Goal: Complete application form

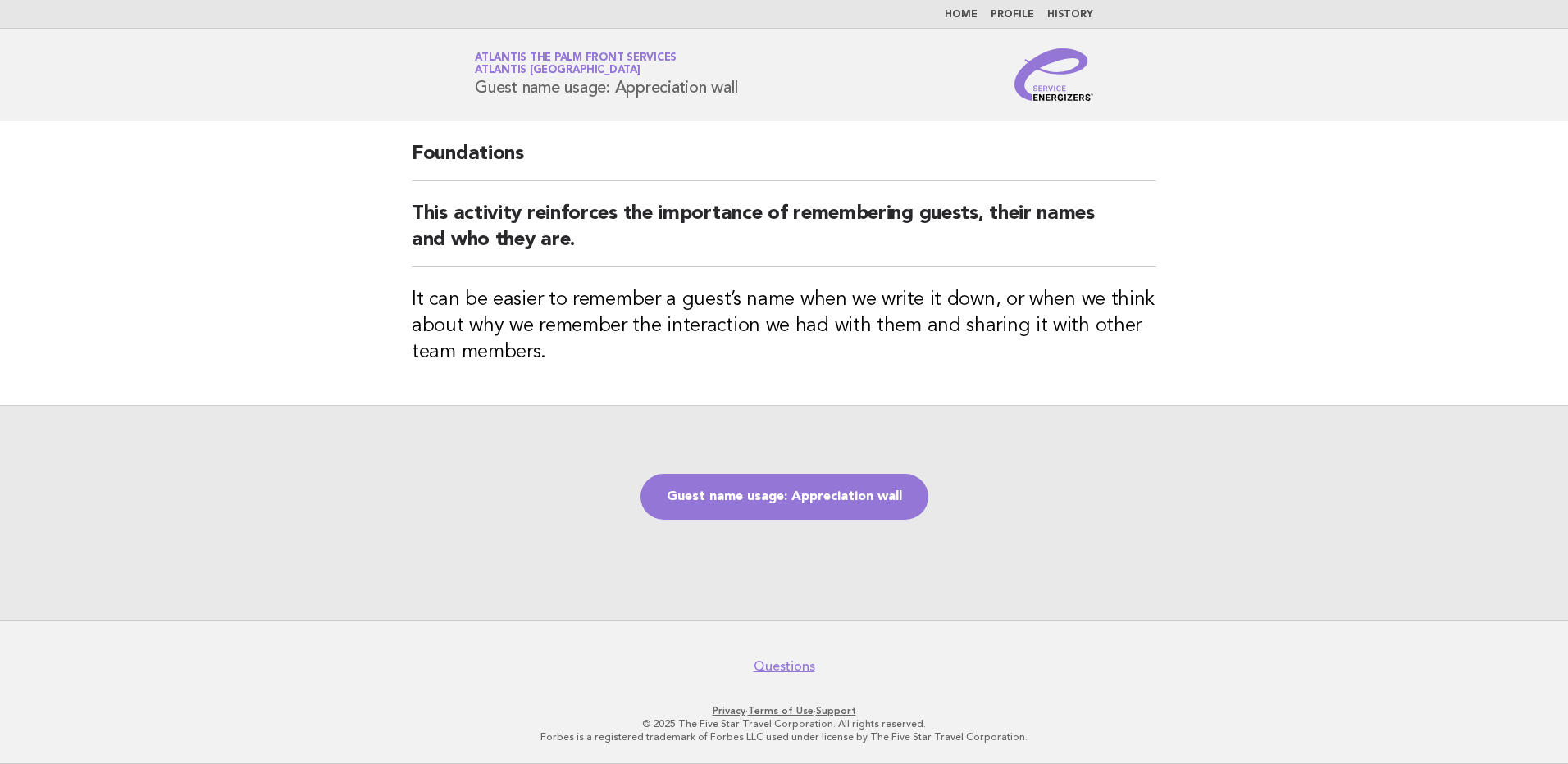
click at [1052, 94] on img at bounding box center [1054, 74] width 79 height 53
click at [786, 501] on link "Guest name usage: Appreciation wall" at bounding box center [784, 496] width 288 height 46
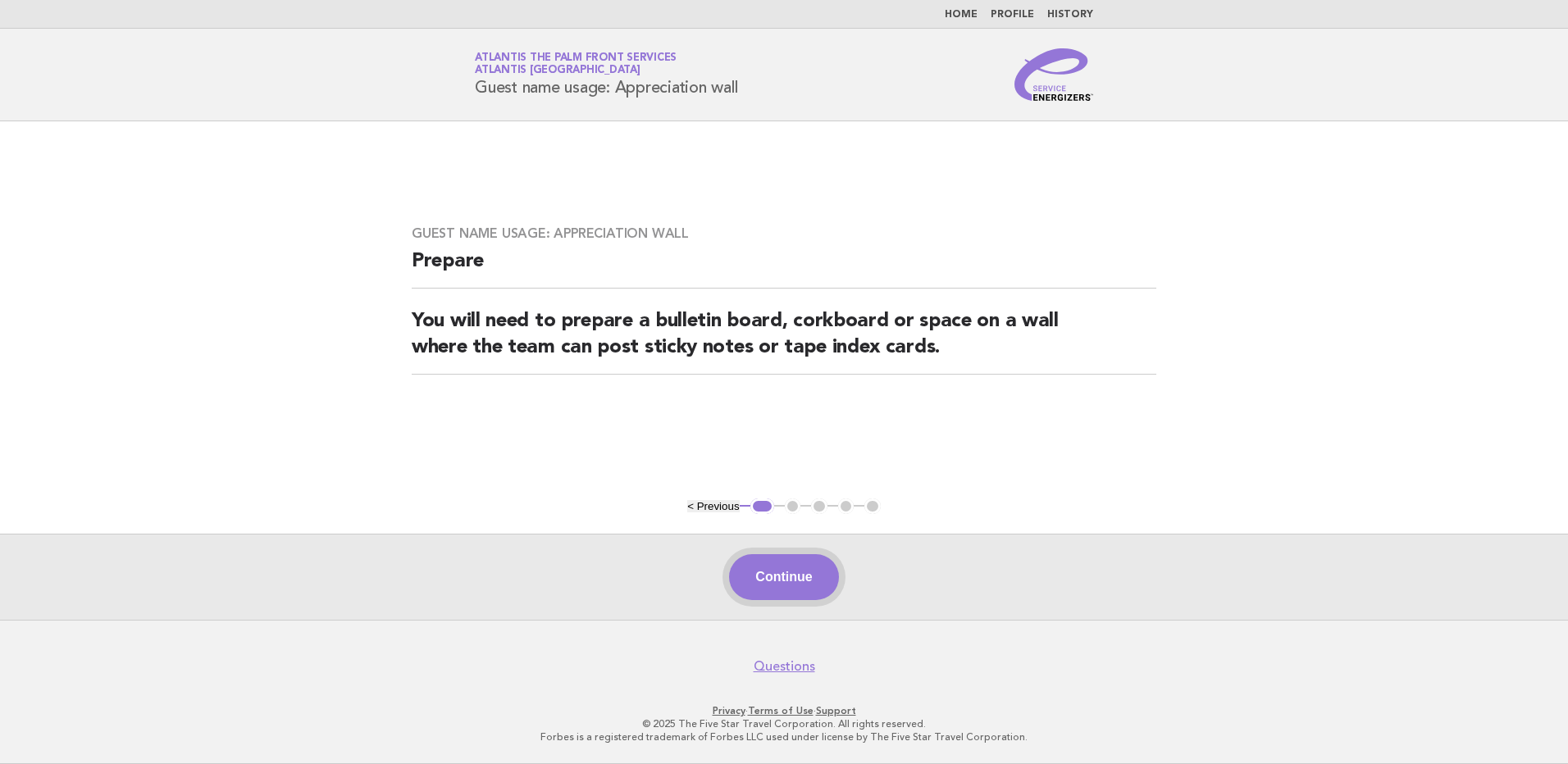
click at [791, 583] on button "Continue" at bounding box center [783, 577] width 109 height 46
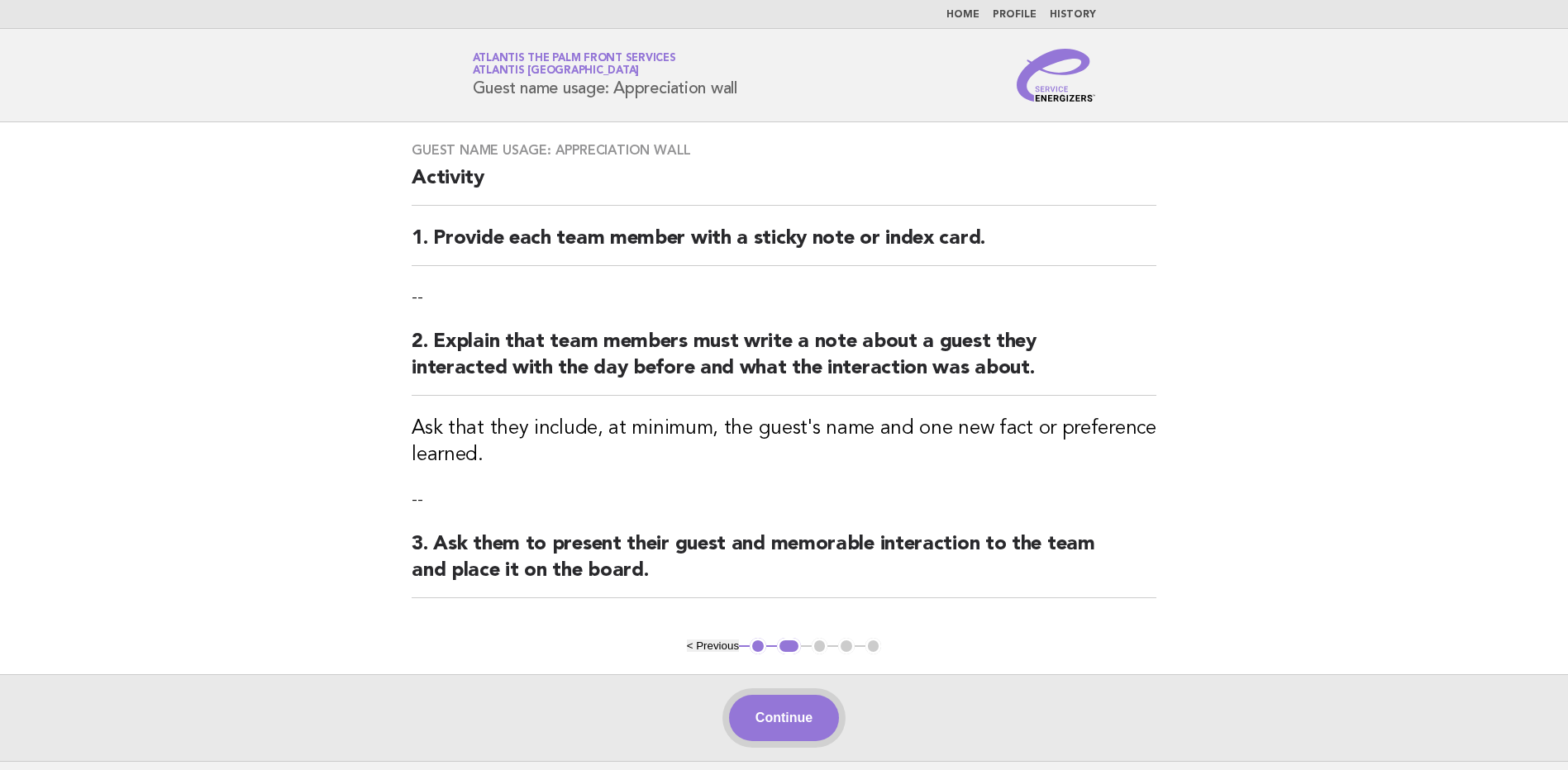
click at [780, 716] on button "Continue" at bounding box center [784, 718] width 110 height 47
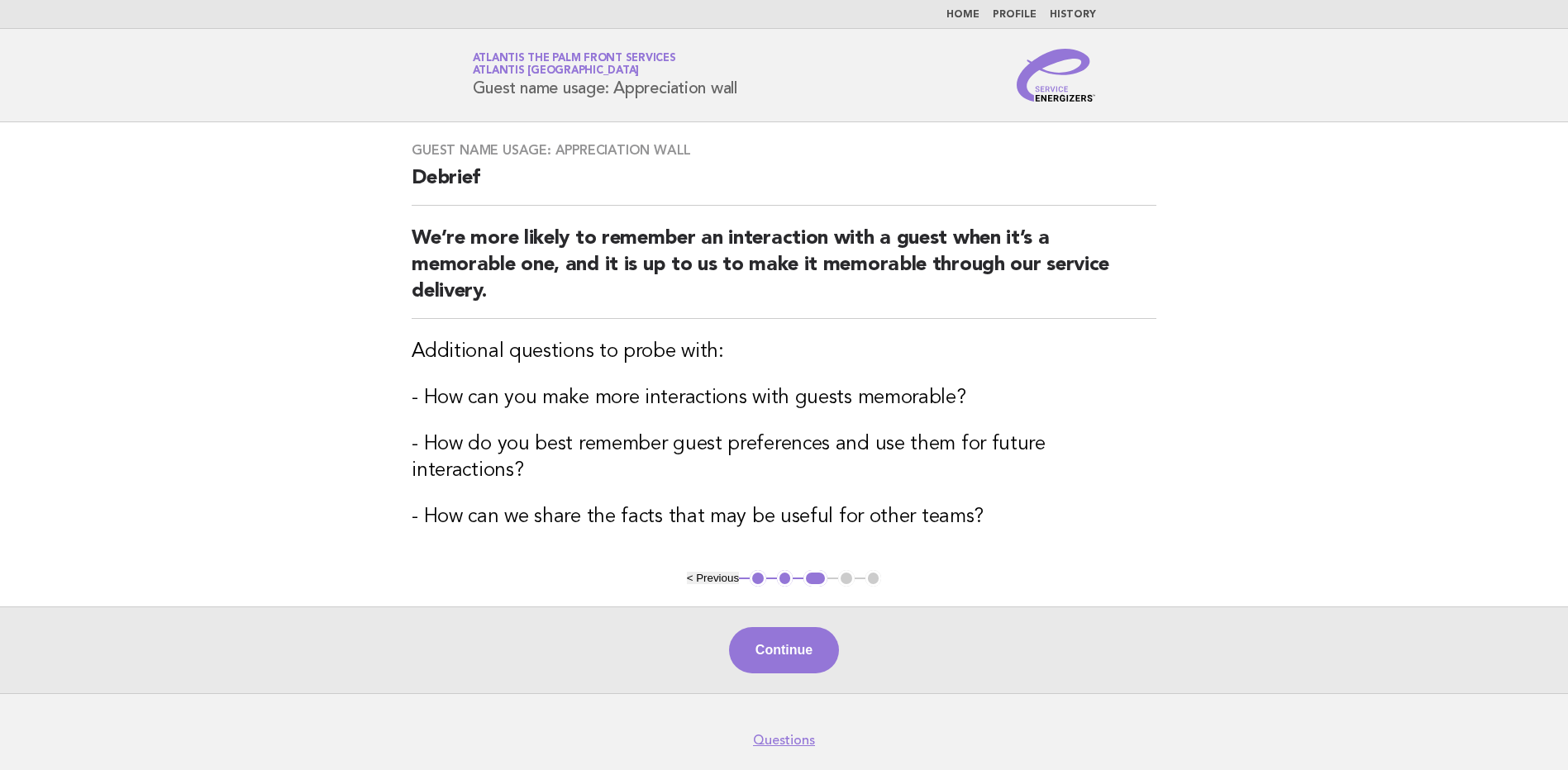
click at [763, 629] on button "Continue" at bounding box center [784, 650] width 110 height 47
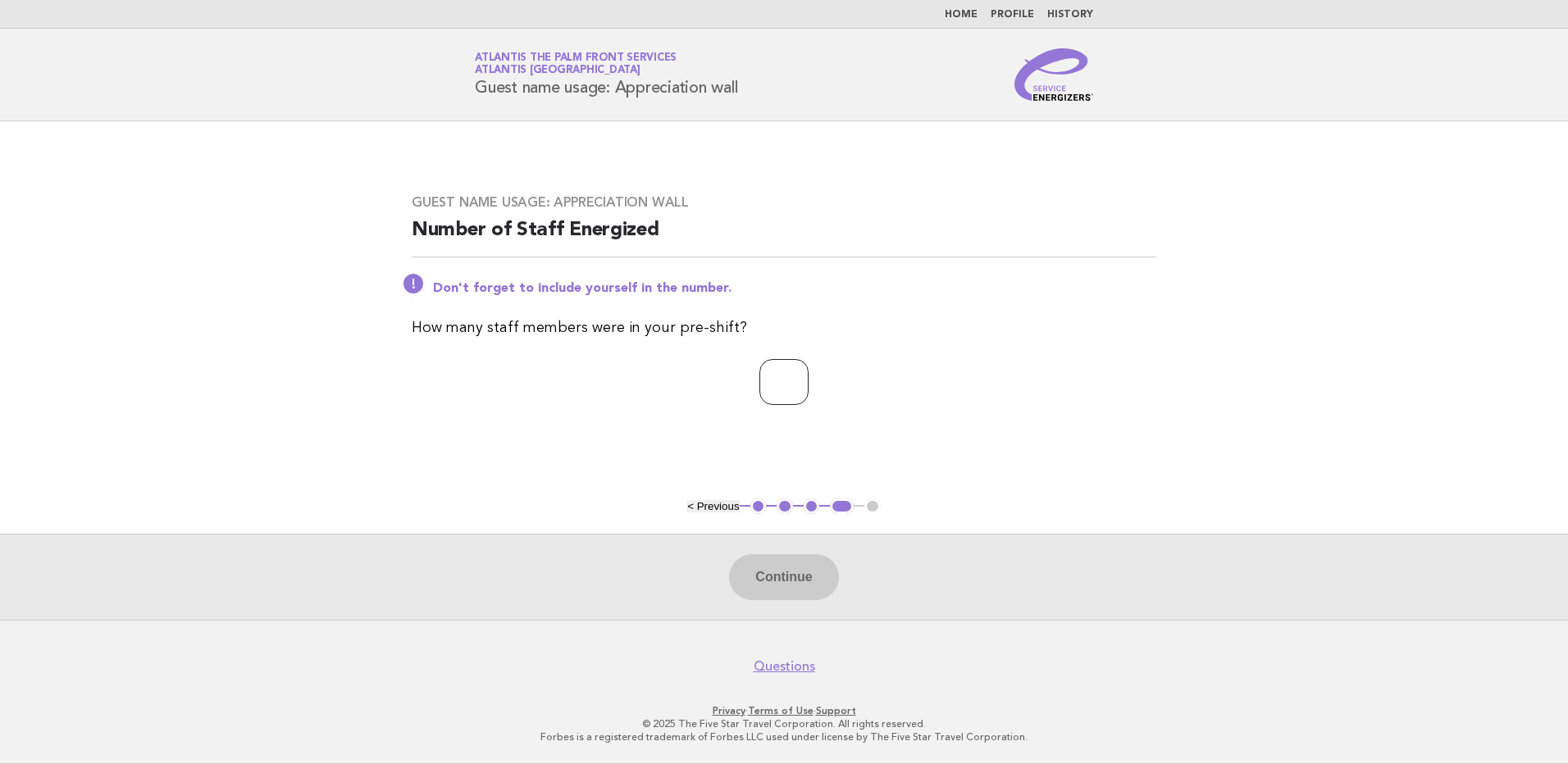
click at [764, 387] on input "number" at bounding box center [784, 382] width 49 height 46
type input "**"
click at [804, 593] on button "Continue" at bounding box center [783, 577] width 109 height 46
